Goal: Obtain resource: Download file/media

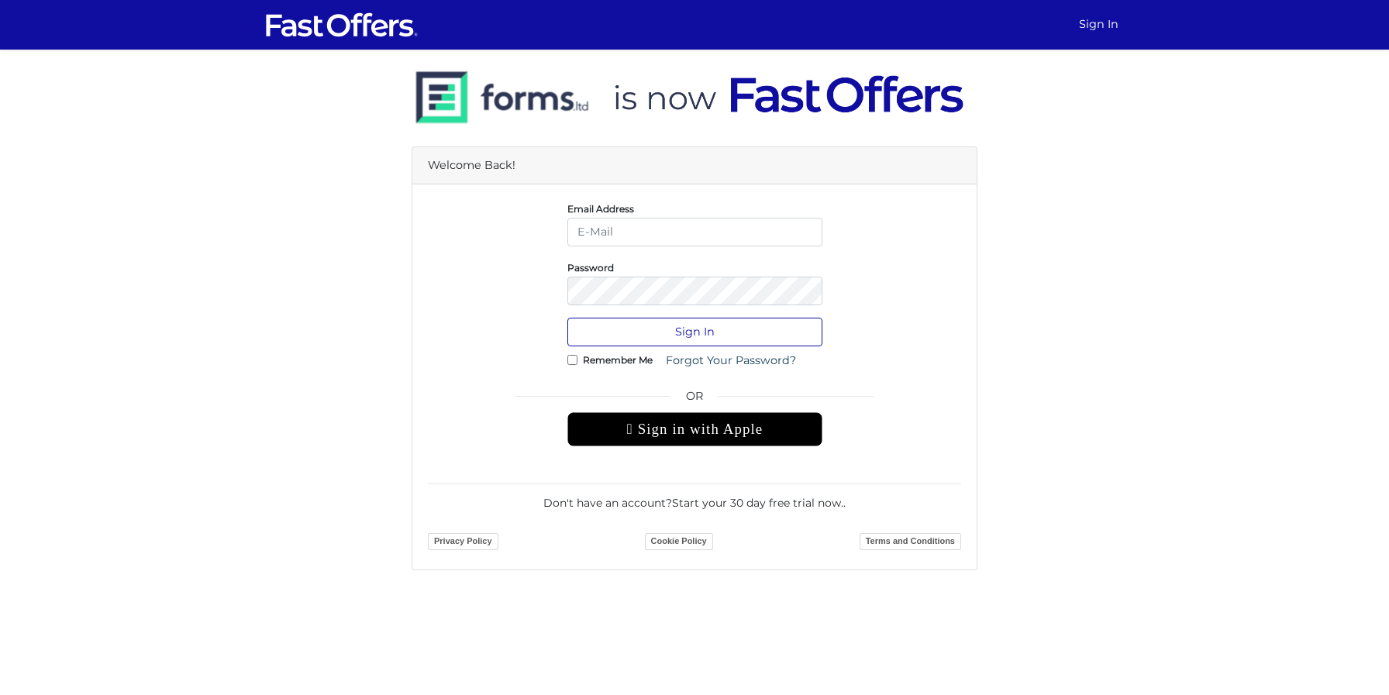
type input "[PERSON_NAME][EMAIL_ADDRESS][DOMAIN_NAME]"
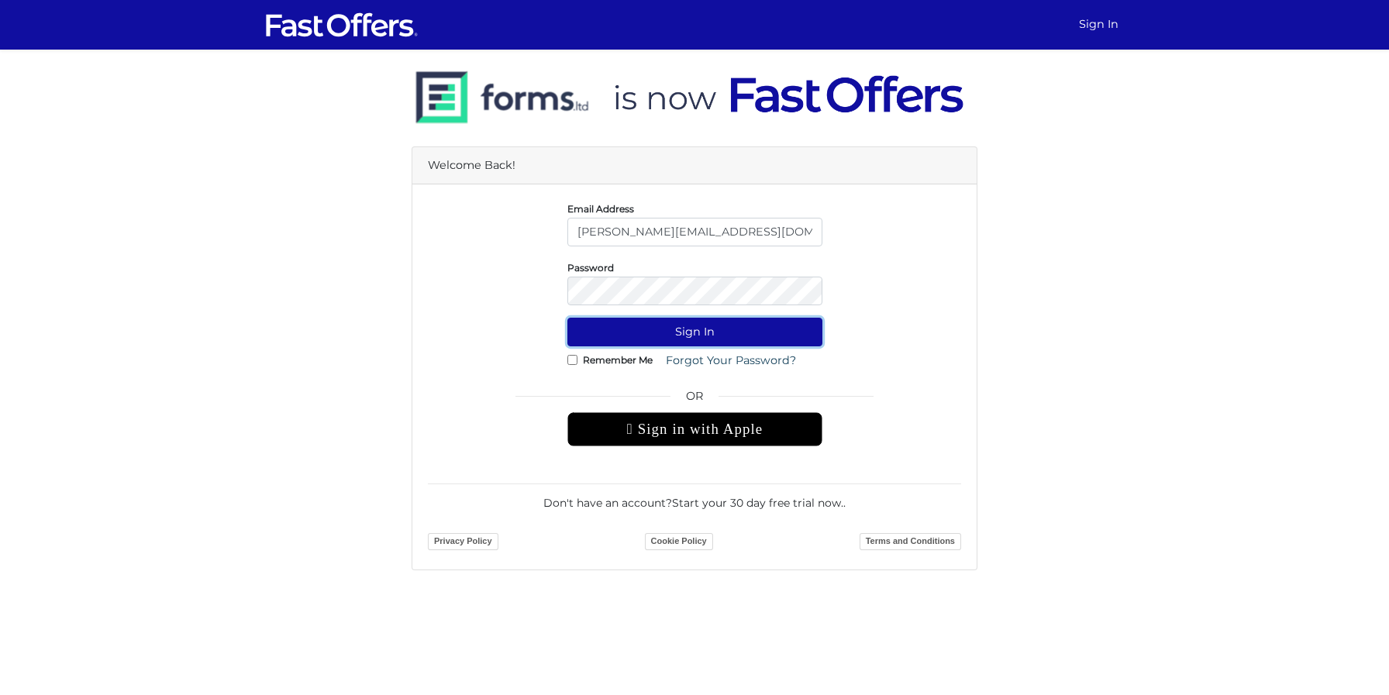
click at [708, 333] on button "Sign In" at bounding box center [695, 332] width 255 height 29
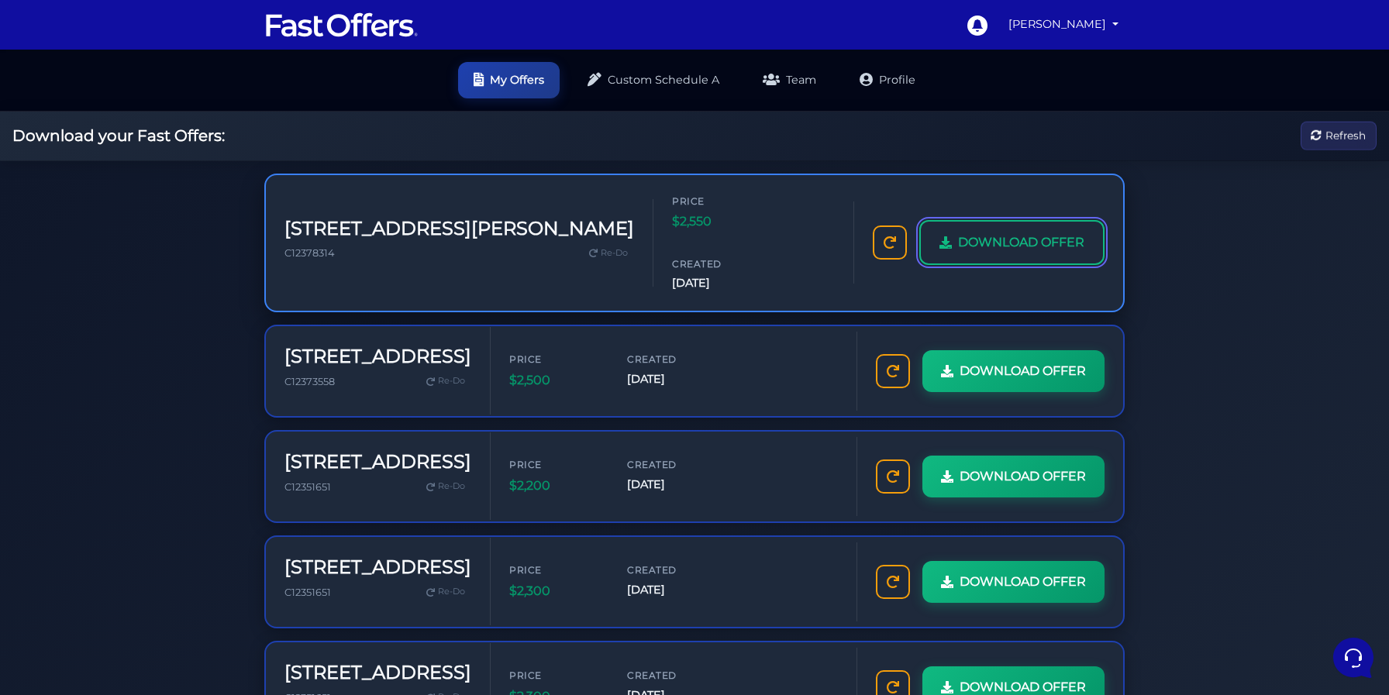
click at [958, 250] on span "DOWNLOAD OFFER" at bounding box center [1021, 243] width 126 height 20
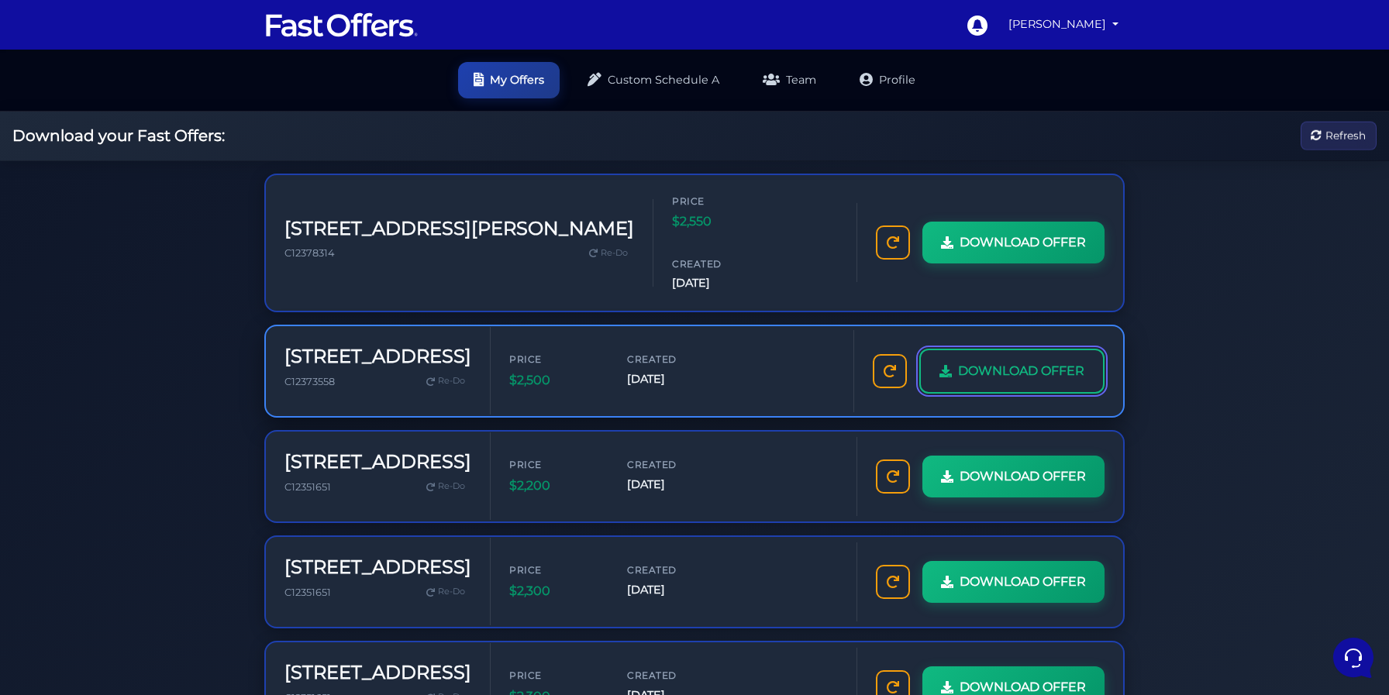
click at [958, 361] on span "DOWNLOAD OFFER" at bounding box center [1021, 371] width 126 height 20
